Goal: Find specific page/section: Find specific page/section

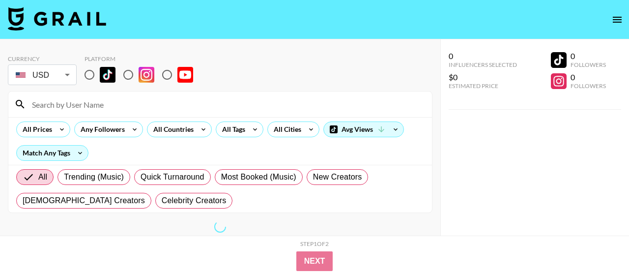
click at [92, 72] on input "radio" at bounding box center [89, 74] width 21 height 21
radio input "true"
click at [194, 131] on div "All Countries" at bounding box center [179, 129] width 65 height 16
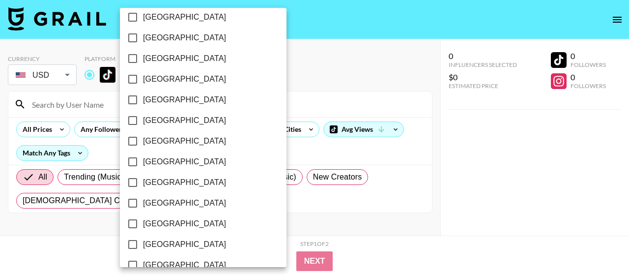
scroll to position [871, 0]
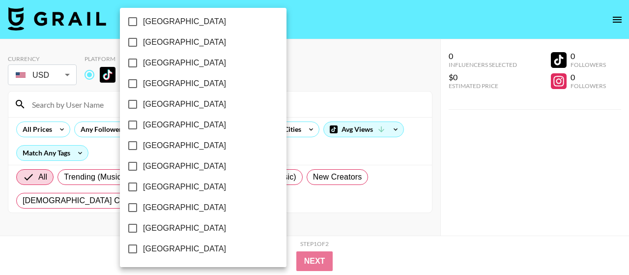
click at [190, 227] on span "[GEOGRAPHIC_DATA]" at bounding box center [184, 228] width 83 height 12
click at [143, 227] on input "[GEOGRAPHIC_DATA]" at bounding box center [132, 228] width 21 height 21
checkbox input "true"
click at [275, 97] on div at bounding box center [314, 137] width 629 height 275
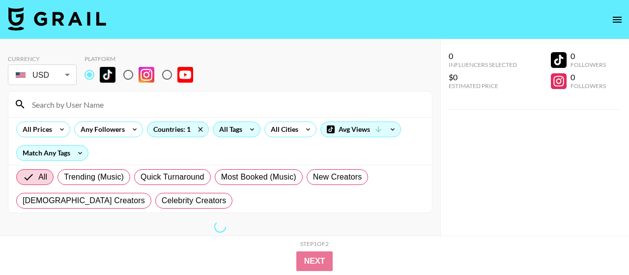
click at [247, 133] on icon at bounding box center [252, 129] width 16 height 15
click at [246, 127] on div at bounding box center [314, 137] width 629 height 275
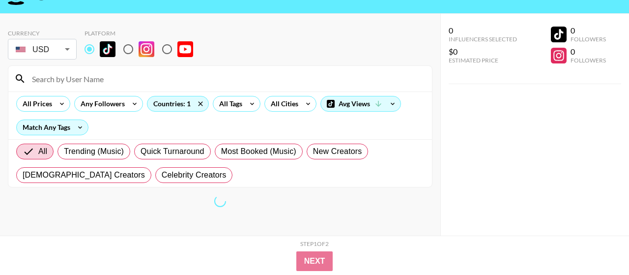
scroll to position [39, 0]
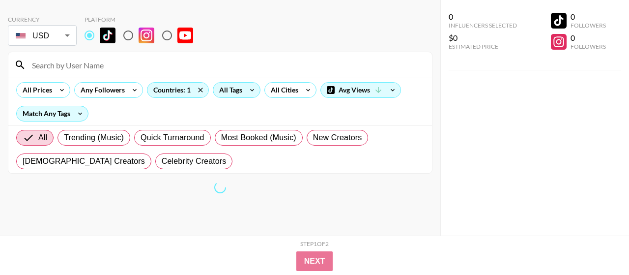
click at [244, 89] on icon at bounding box center [252, 90] width 16 height 15
click at [243, 89] on div at bounding box center [314, 137] width 629 height 275
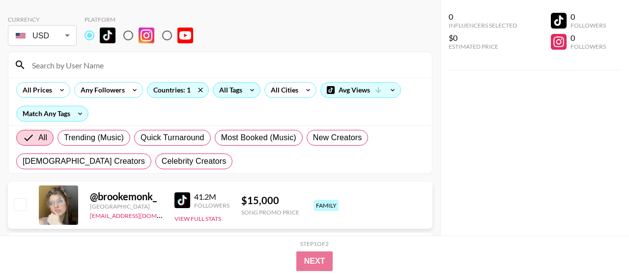
click at [244, 89] on icon at bounding box center [252, 90] width 16 height 15
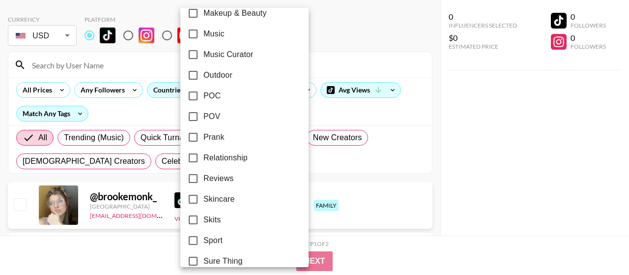
scroll to position [665, 0]
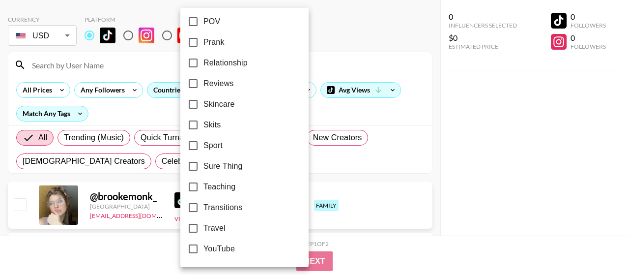
click at [466, 171] on div at bounding box center [314, 137] width 629 height 275
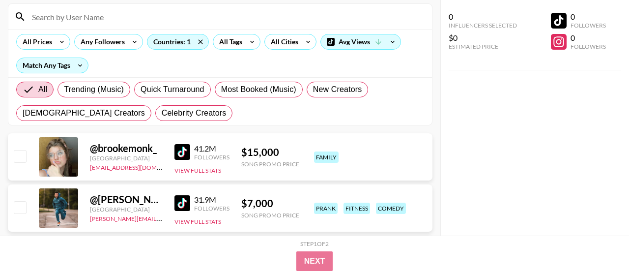
scroll to position [0, 0]
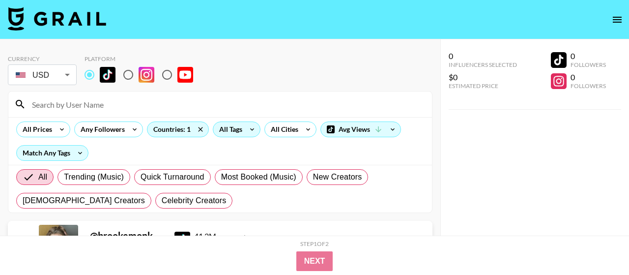
click at [241, 128] on div "All Tags" at bounding box center [228, 129] width 31 height 15
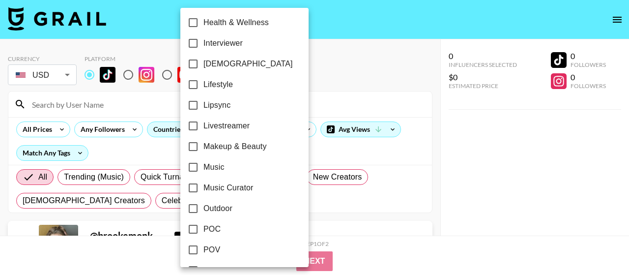
scroll to position [437, 0]
